Goal: Navigation & Orientation: Go to known website

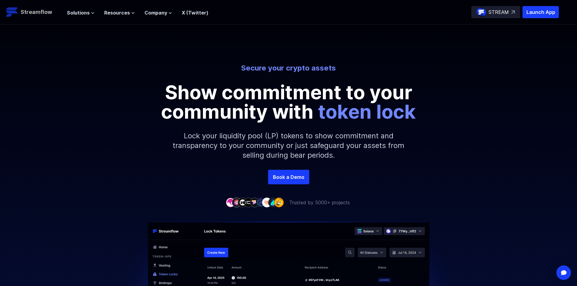
click at [35, 10] on p "Streamflow" at bounding box center [37, 12] width 32 height 8
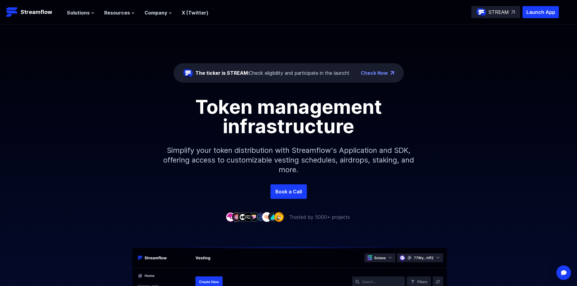
click at [368, 75] on link "Check Now" at bounding box center [374, 72] width 27 height 7
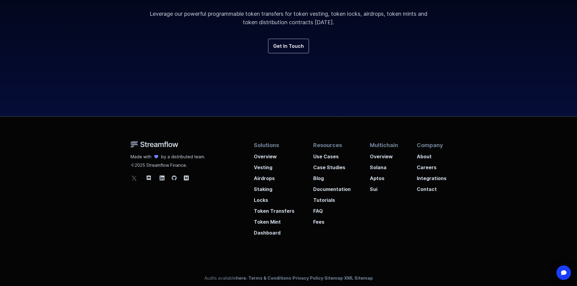
scroll to position [2240, 0]
